Goal: Task Accomplishment & Management: Complete application form

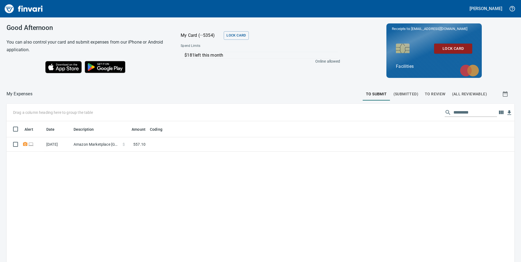
scroll to position [198, 500]
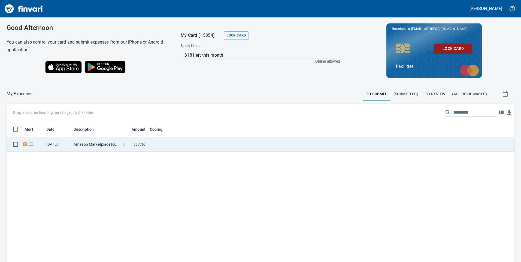
click at [147, 148] on td "$ 557.10" at bounding box center [134, 144] width 27 height 14
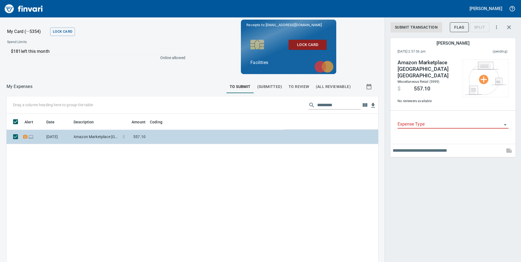
scroll to position [198, 364]
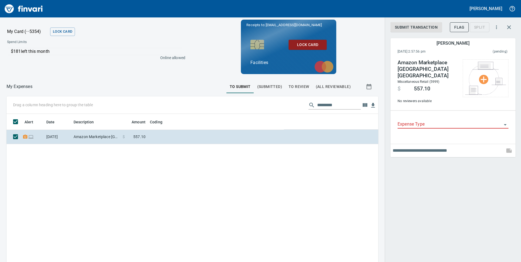
click at [499, 121] on input "Expense Type" at bounding box center [450, 125] width 104 height 8
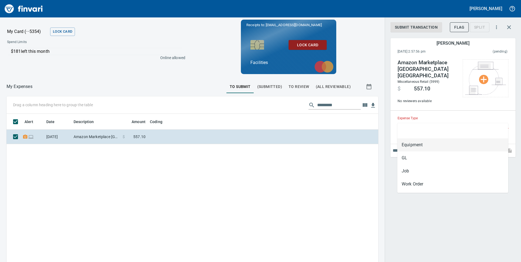
click at [413, 144] on li "Equipment" at bounding box center [453, 145] width 111 height 13
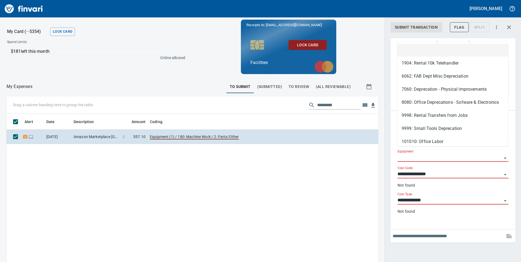
click at [410, 154] on input "Equipment" at bounding box center [450, 158] width 104 height 8
click at [359, 59] on div "Receipts to: [EMAIL_ADDRESS][DOMAIN_NAME] Lock Card Facilities" at bounding box center [289, 47] width 188 height 55
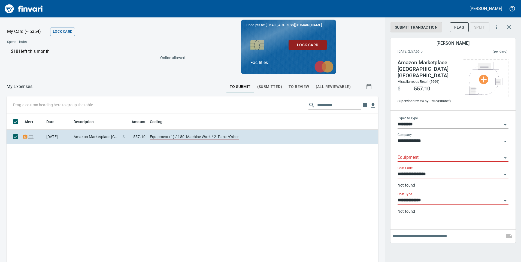
click at [498, 121] on input "*********" at bounding box center [450, 125] width 104 height 8
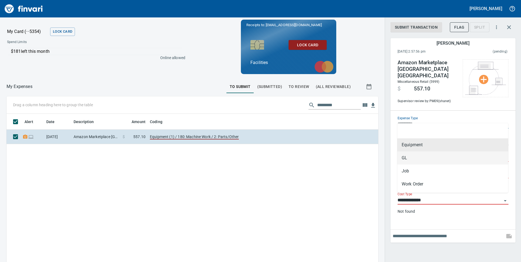
click at [411, 157] on li "GL" at bounding box center [453, 158] width 111 height 13
type input "**"
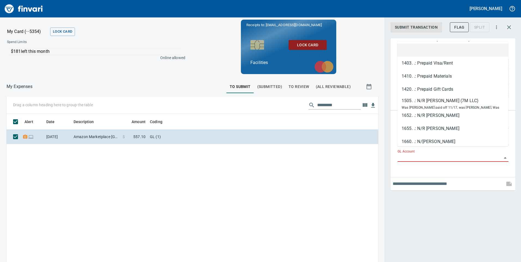
click at [411, 154] on input "GL Account" at bounding box center [450, 158] width 104 height 8
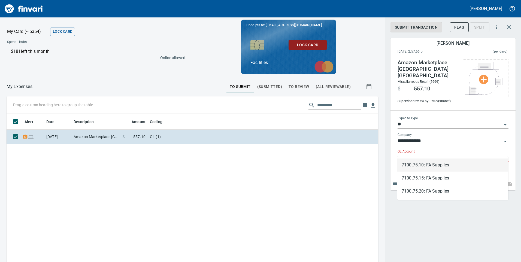
click at [438, 164] on li "7100.75.10: FA Supplies" at bounding box center [453, 165] width 111 height 13
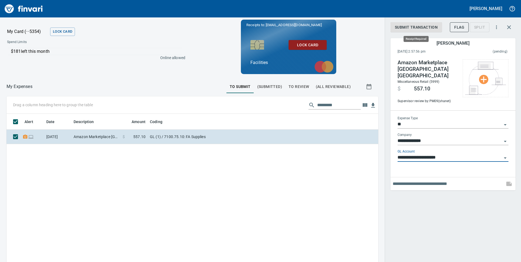
type input "**********"
click at [409, 27] on span "Submit Transaction" at bounding box center [416, 27] width 43 height 7
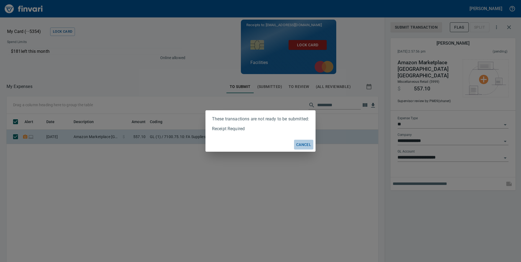
click at [307, 145] on span "Cancel" at bounding box center [303, 145] width 15 height 7
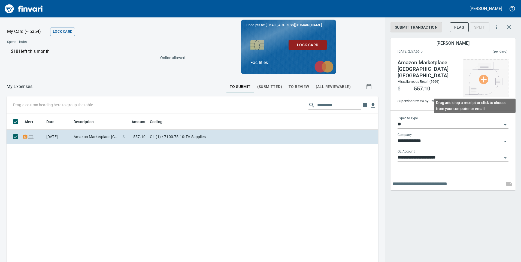
click at [487, 80] on img at bounding box center [485, 78] width 41 height 33
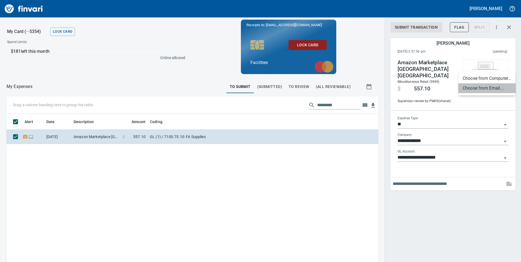
click at [481, 89] on li "Choose from Email..." at bounding box center [487, 88] width 57 height 10
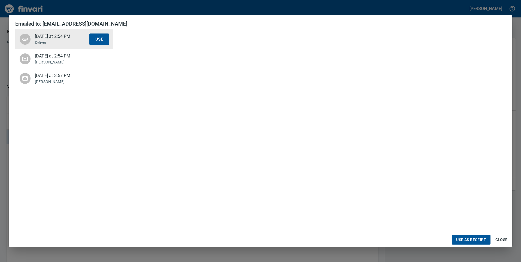
scroll to position [82, 0]
click at [475, 239] on span "Use as Receipt" at bounding box center [471, 240] width 30 height 7
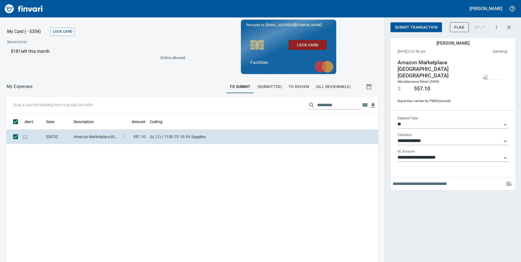
click at [421, 26] on span "Submit Transaction" at bounding box center [416, 27] width 43 height 7
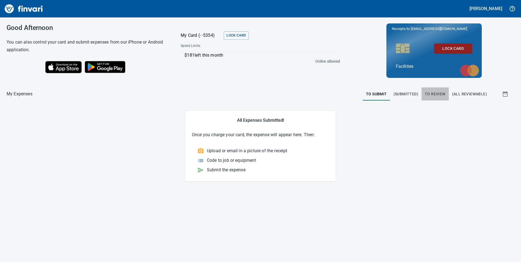
click at [437, 92] on span "To Review" at bounding box center [435, 94] width 21 height 7
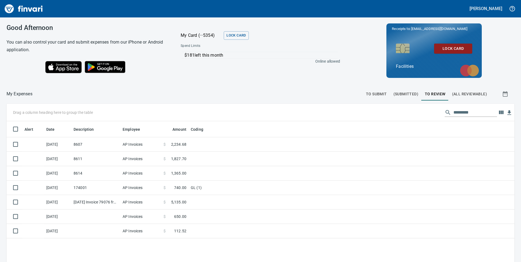
scroll to position [198, 500]
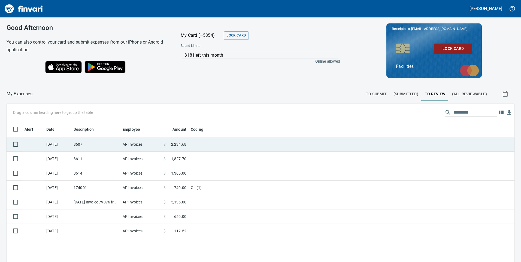
click at [170, 144] on span at bounding box center [168, 144] width 5 height 5
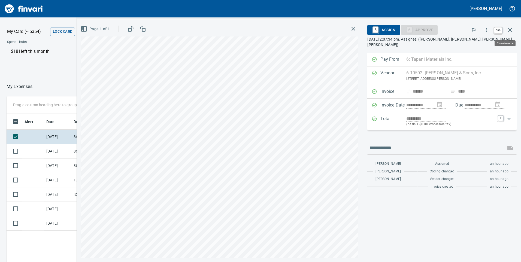
scroll to position [198, 364]
click at [510, 31] on icon "button" at bounding box center [511, 30] width 4 height 4
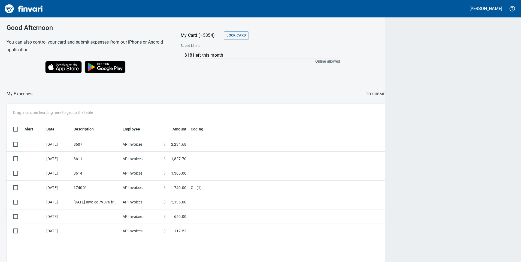
scroll to position [198, 500]
